Goal: Task Accomplishment & Management: Manage account settings

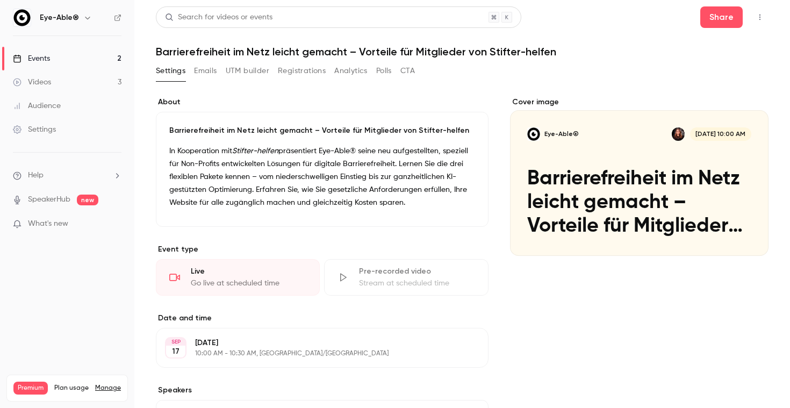
click at [66, 57] on link "Events 2" at bounding box center [67, 59] width 134 height 24
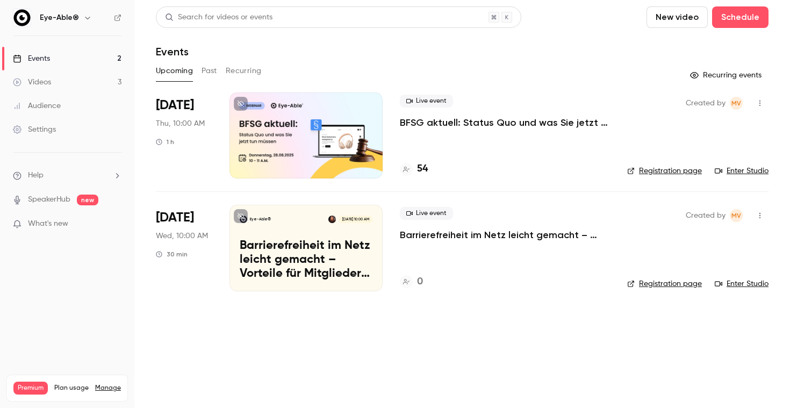
click at [469, 237] on p "Barrierefreiheit im Netz leicht gemacht – Vorteile für Mitglieder von Stifter-h…" at bounding box center [505, 234] width 210 height 13
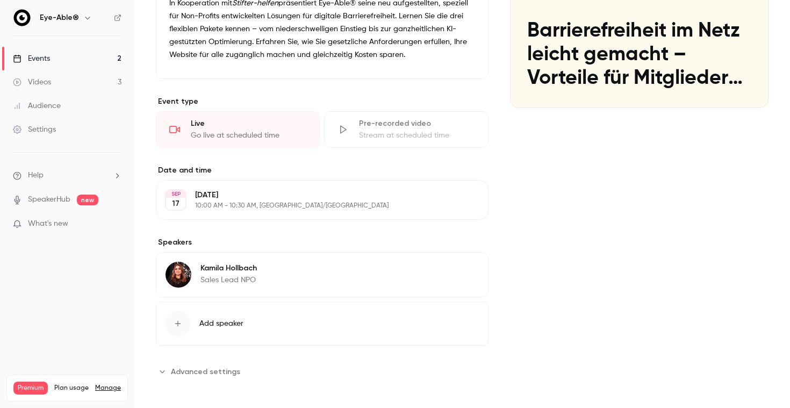
click at [334, 202] on p "10:00 AM - 10:30 AM, [GEOGRAPHIC_DATA]/[GEOGRAPHIC_DATA]" at bounding box center [313, 205] width 236 height 9
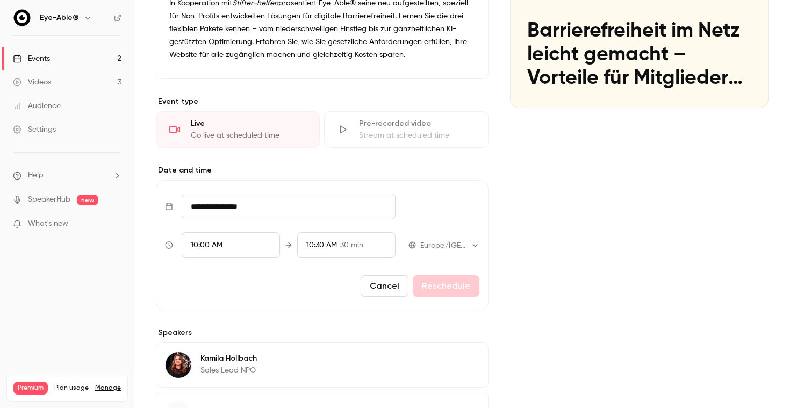
click at [331, 241] on span "10:30 AM" at bounding box center [321, 245] width 31 height 8
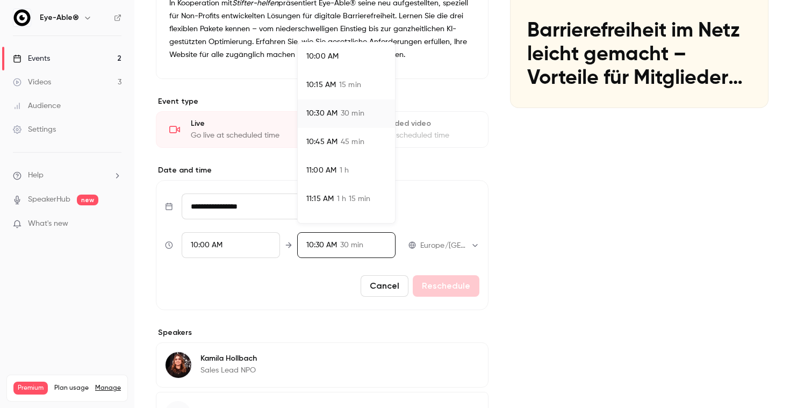
scroll to position [66, 0]
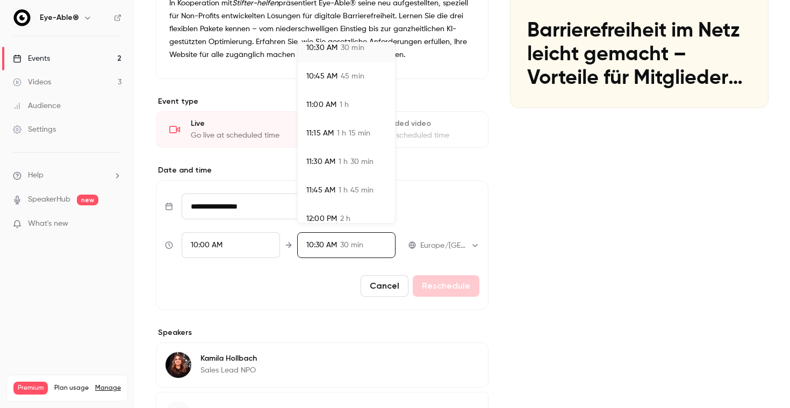
click at [346, 162] on span "1 h 30 min" at bounding box center [355, 161] width 35 height 11
click at [445, 284] on div at bounding box center [395, 204] width 790 height 408
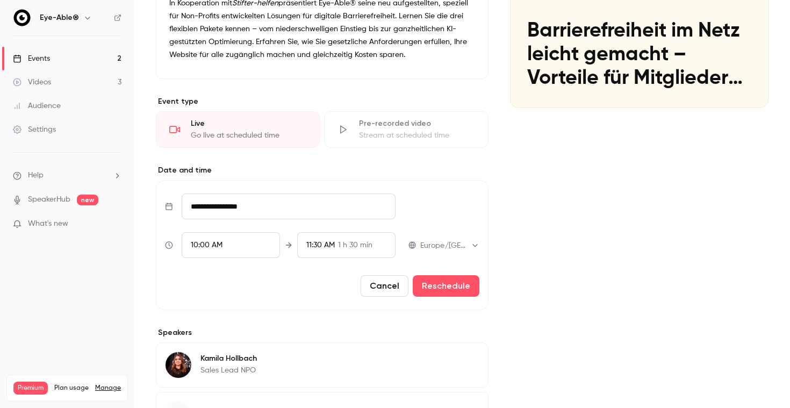
click at [445, 284] on button "Reschedule" at bounding box center [446, 285] width 67 height 21
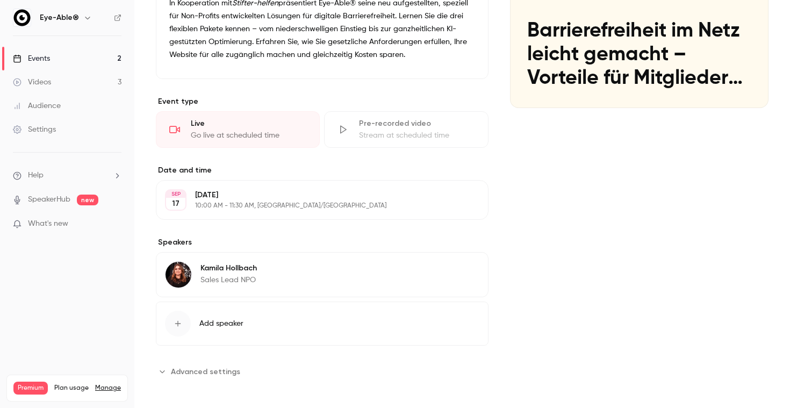
scroll to position [0, 0]
click at [74, 66] on link "Events 2" at bounding box center [67, 59] width 134 height 24
